Goal: Task Accomplishment & Management: Use online tool/utility

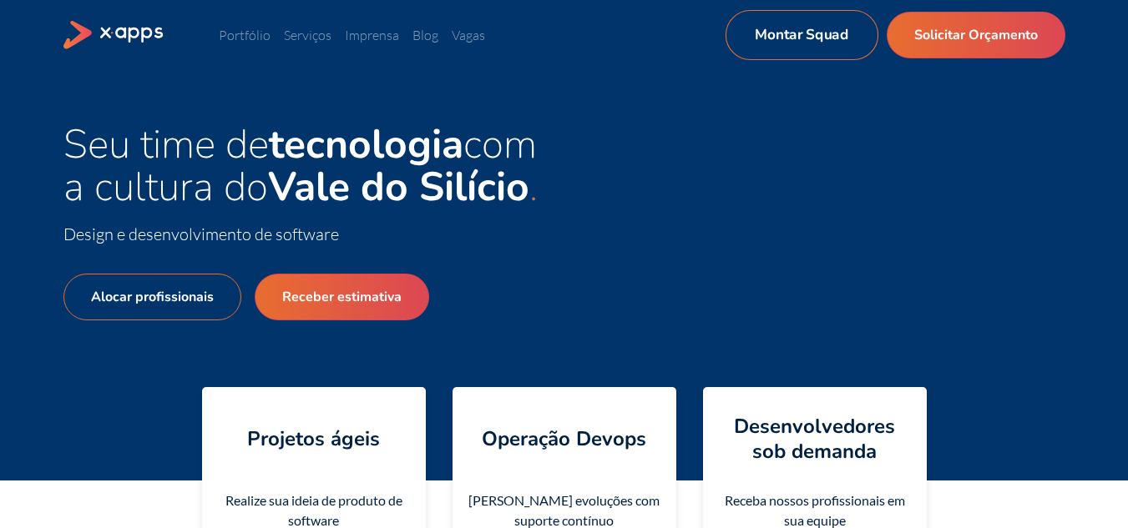
click at [811, 35] on link "Montar Squad" at bounding box center [801, 35] width 153 height 50
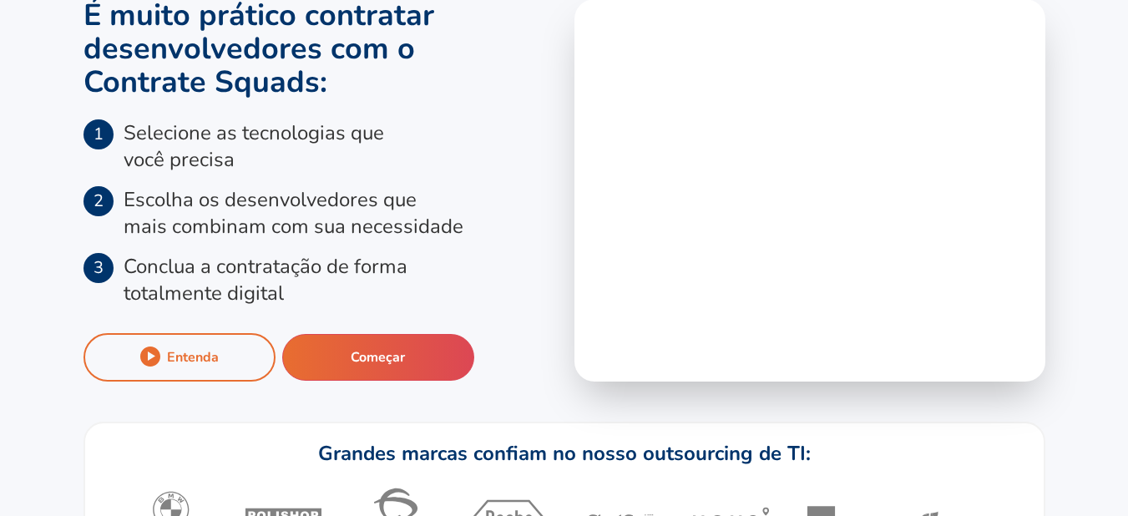
scroll to position [148, 0]
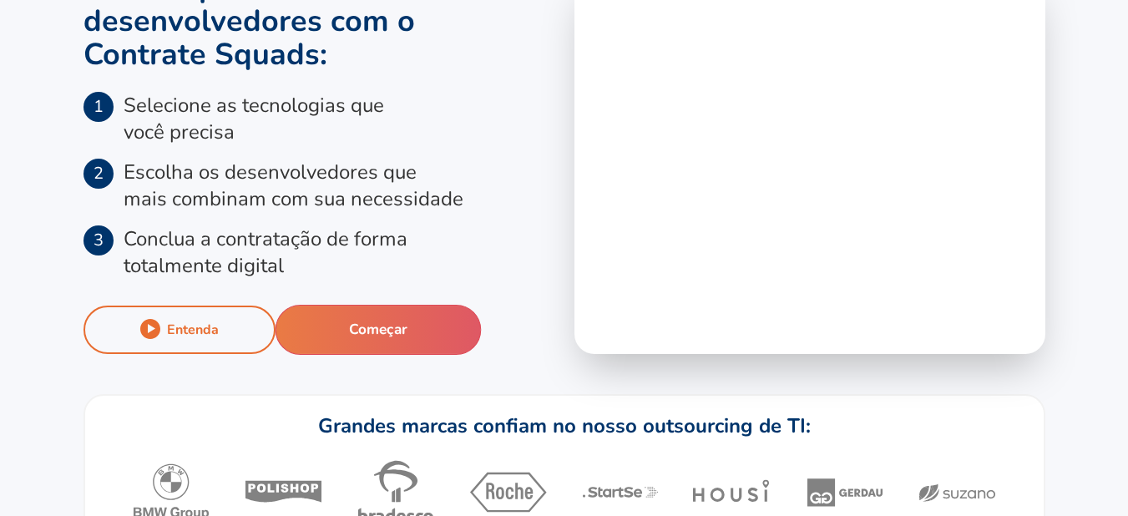
click at [368, 348] on button "Começar" at bounding box center [378, 330] width 206 height 50
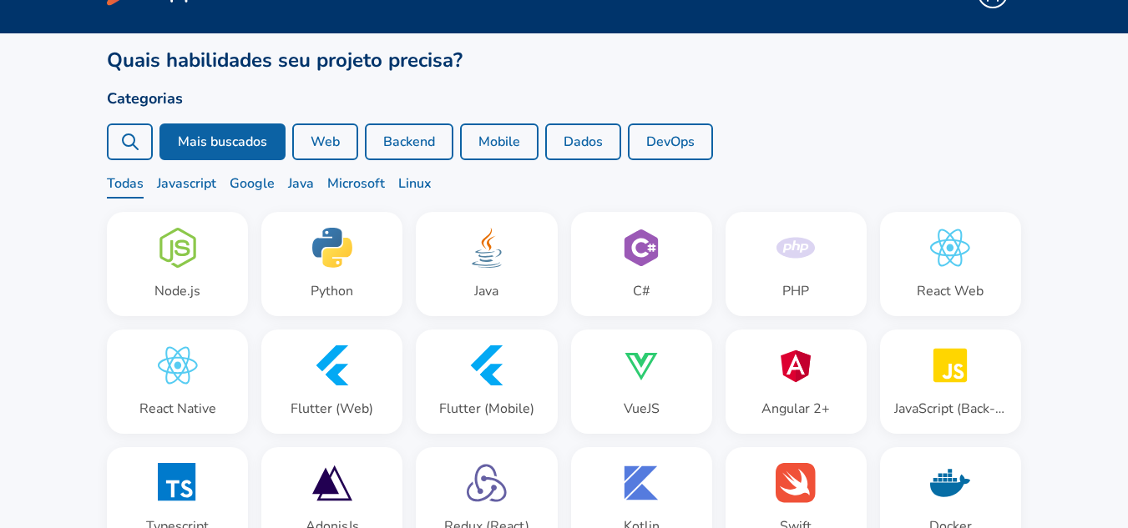
scroll to position [48, 0]
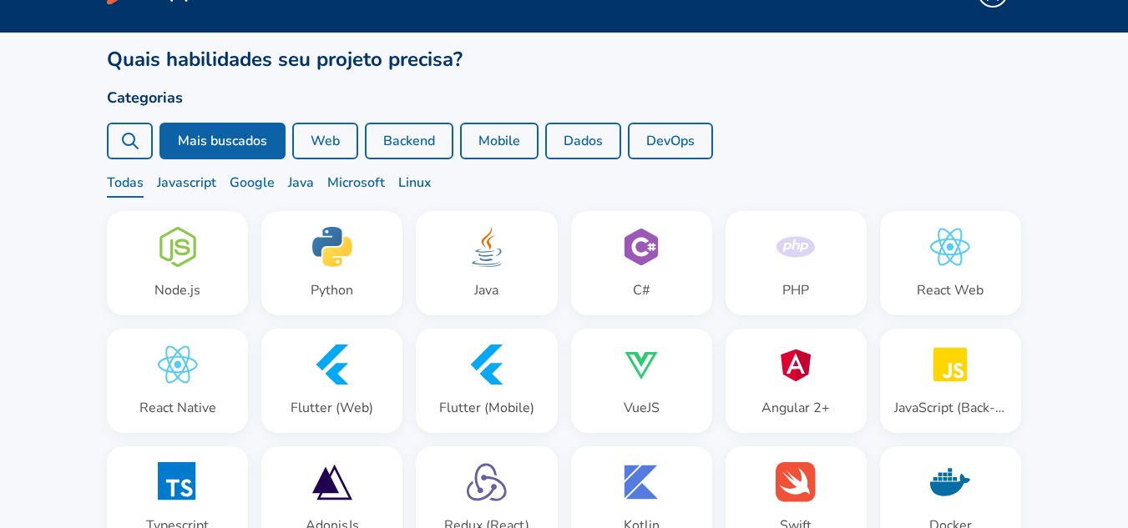
click at [645, 154] on button "DevOps" at bounding box center [670, 141] width 85 height 37
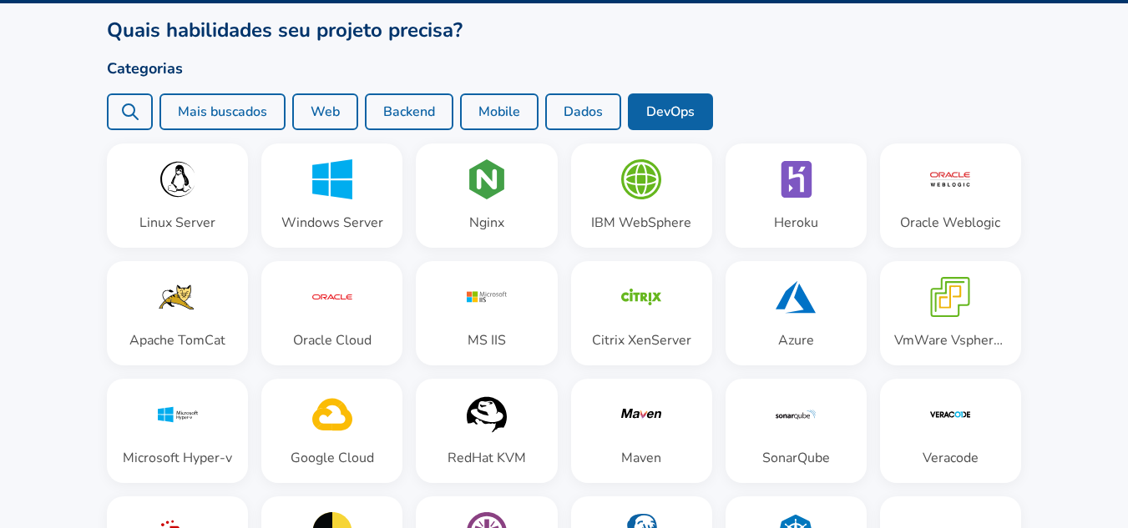
scroll to position [86, 0]
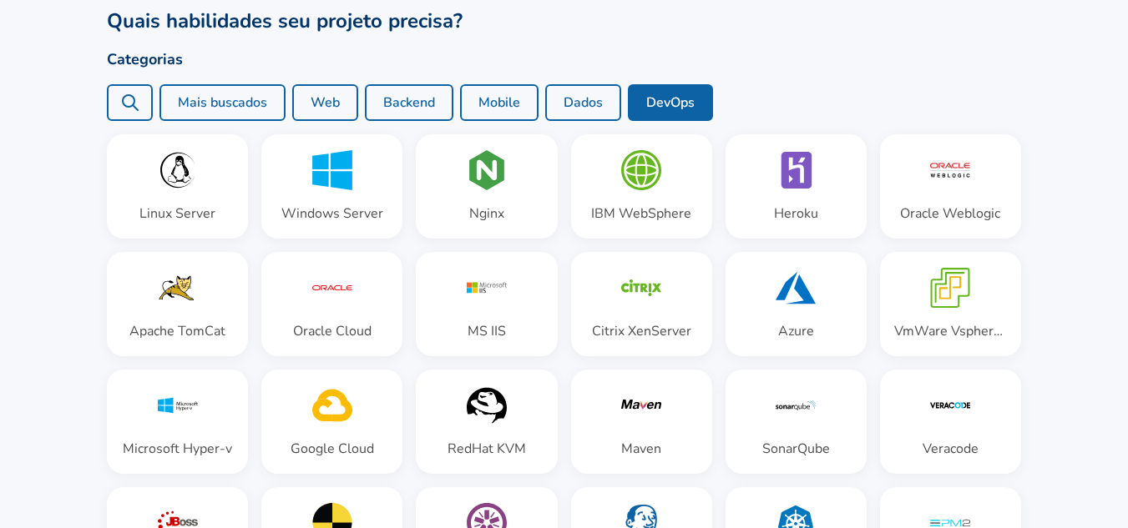
click at [560, 99] on button "Dados" at bounding box center [583, 102] width 76 height 37
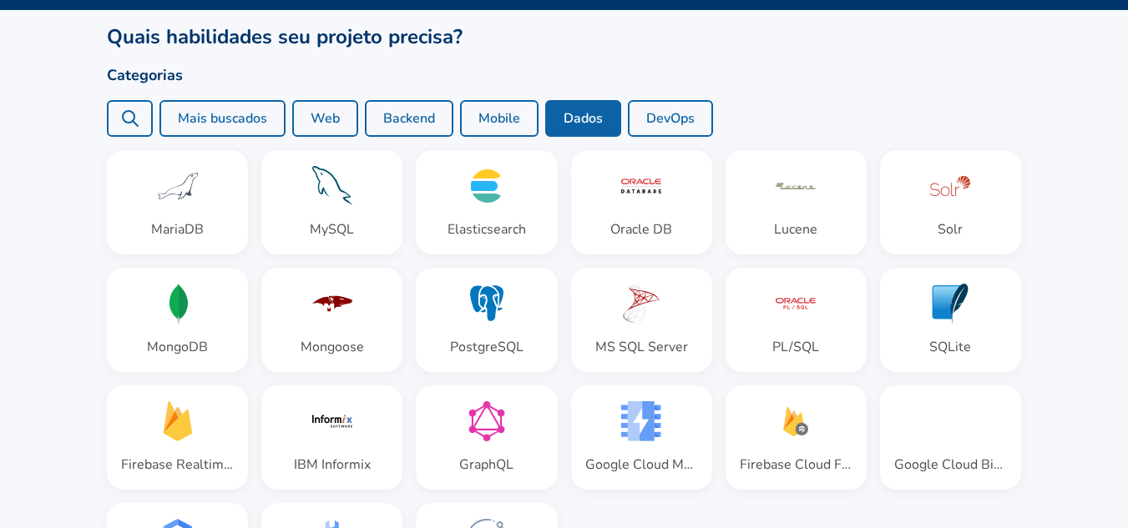
scroll to position [103, 0]
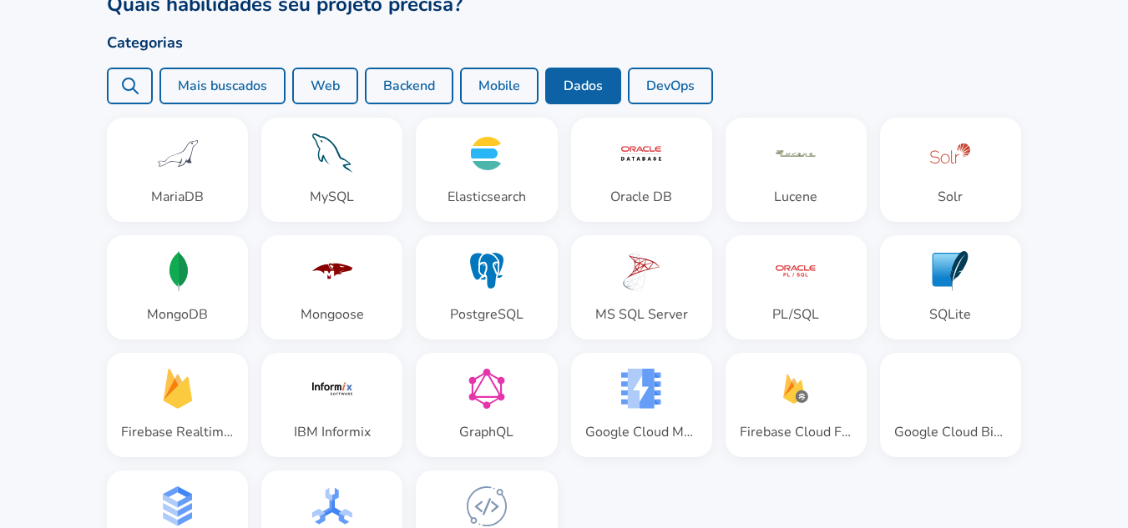
click at [488, 104] on button "Mobile" at bounding box center [499, 86] width 78 height 37
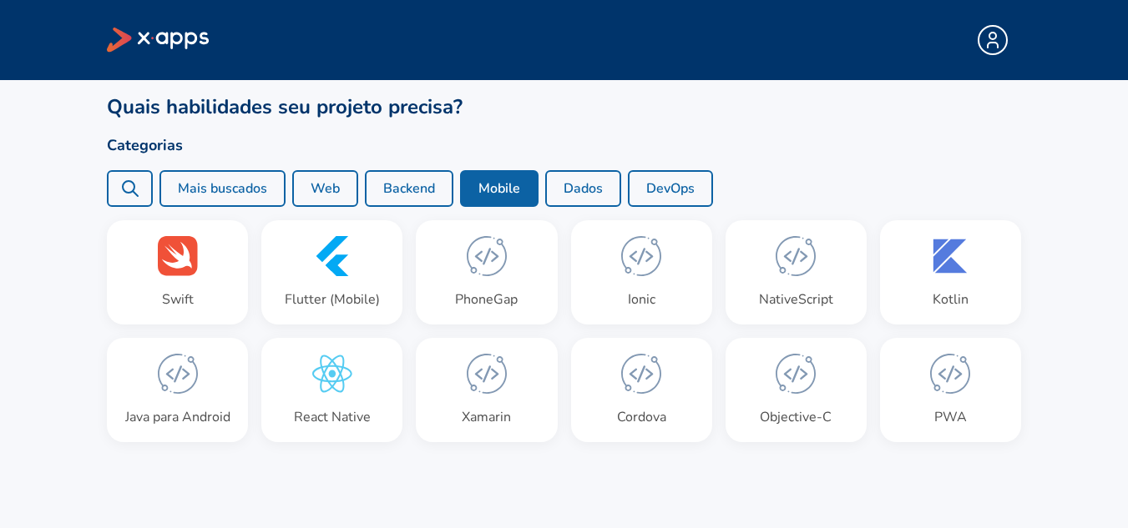
scroll to position [0, 0]
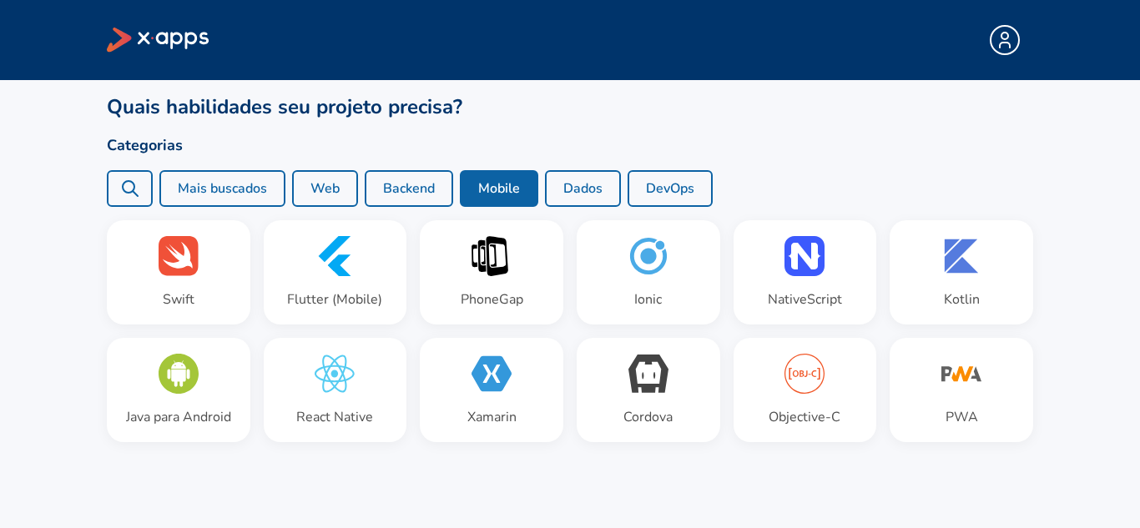
click at [377, 181] on button "Backend" at bounding box center [409, 188] width 88 height 37
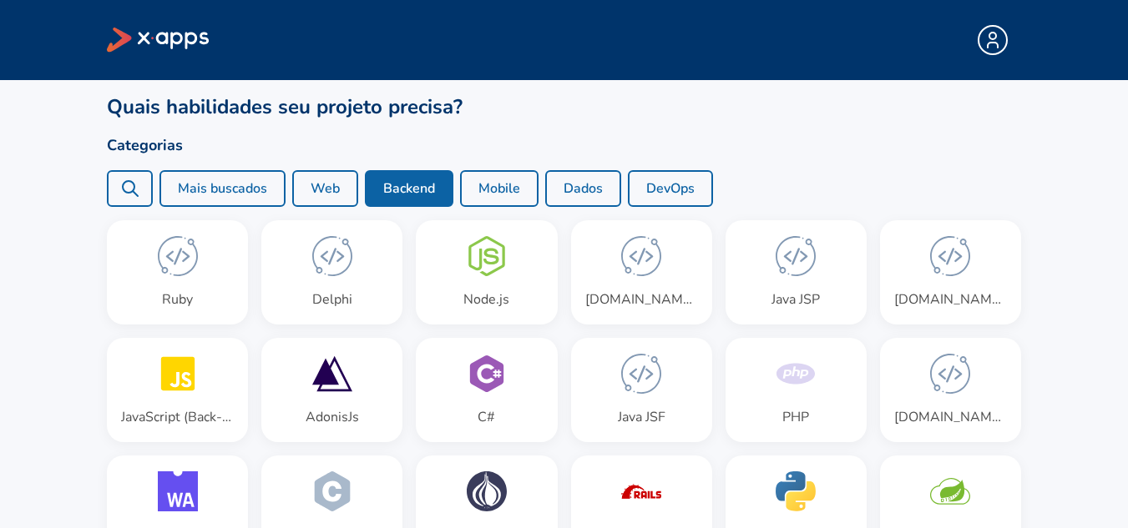
click at [319, 187] on button "Web" at bounding box center [325, 188] width 66 height 37
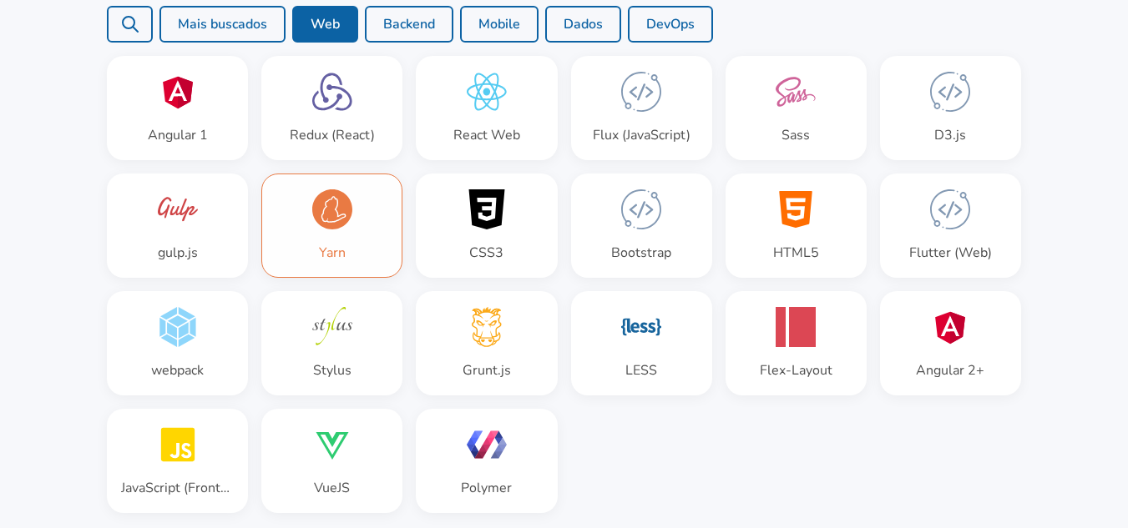
scroll to position [203, 0]
